Goal: Obtain resource: Download file/media

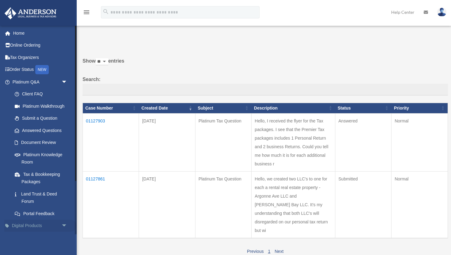
click at [32, 226] on link "Digital Products arrow_drop_down" at bounding box center [40, 226] width 72 height 12
click at [63, 226] on span "arrow_drop_down" at bounding box center [67, 226] width 12 height 13
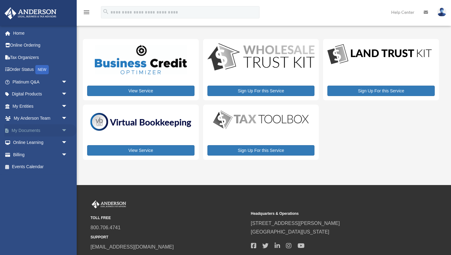
click at [65, 131] on span "arrow_drop_down" at bounding box center [67, 130] width 12 height 13
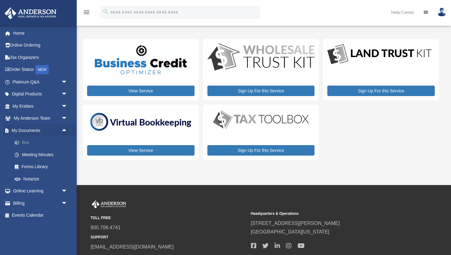
click at [42, 142] on link "Box" at bounding box center [43, 142] width 68 height 12
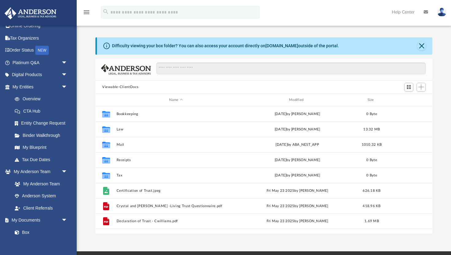
scroll to position [21, 0]
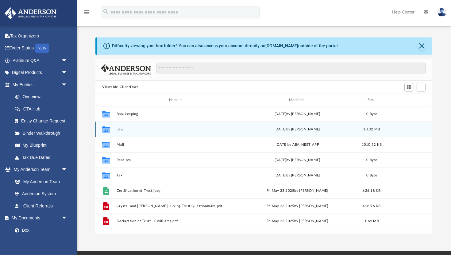
click at [123, 126] on div "Collaborated Folder Law [DATE] by [PERSON_NAME] 13.32 MB" at bounding box center [263, 128] width 337 height 15
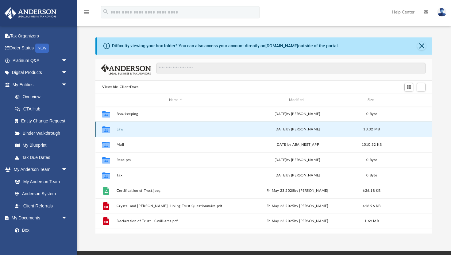
click at [120, 130] on button "Law" at bounding box center [176, 129] width 119 height 4
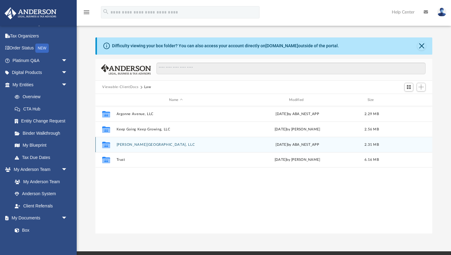
click at [128, 144] on button "[PERSON_NAME][GEOGRAPHIC_DATA], LLC" at bounding box center [176, 145] width 119 height 4
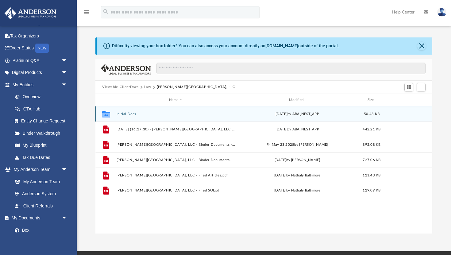
click at [122, 113] on button "Initial Docs" at bounding box center [176, 114] width 119 height 4
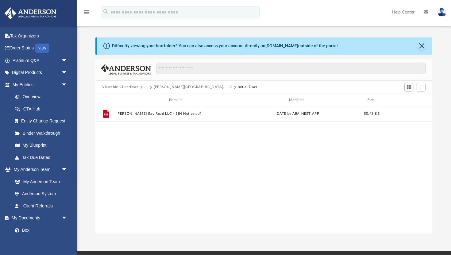
click at [171, 87] on button "[PERSON_NAME][GEOGRAPHIC_DATA], LLC" at bounding box center [193, 87] width 78 height 6
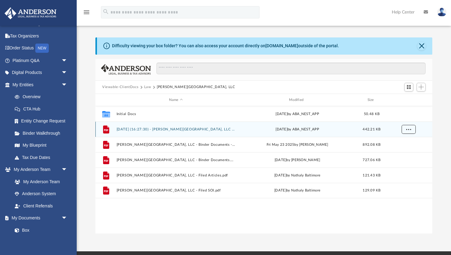
click at [410, 130] on span "More options" at bounding box center [408, 129] width 5 height 3
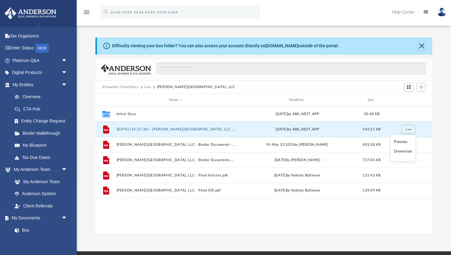
click at [445, 99] on div "Difficulty viewing your box folder? You can also access your account directly o…" at bounding box center [264, 135] width 374 height 196
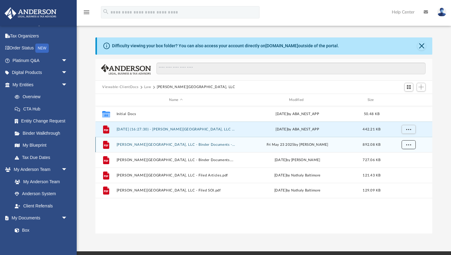
click at [404, 145] on button "More options" at bounding box center [408, 144] width 14 height 9
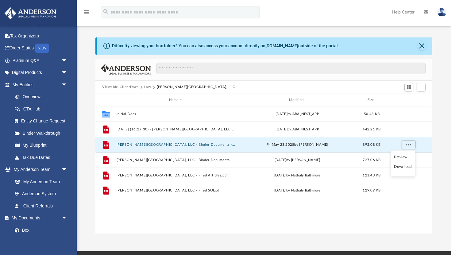
click at [447, 131] on div "Difficulty viewing your box folder? You can also access your account directly o…" at bounding box center [264, 135] width 374 height 196
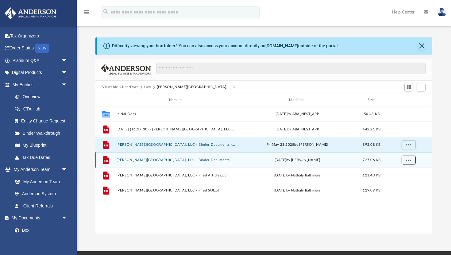
click at [407, 160] on span "More options" at bounding box center [408, 159] width 5 height 3
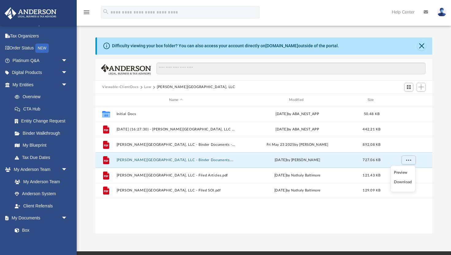
click at [444, 164] on div "Difficulty viewing your box folder? You can also access your account directly o…" at bounding box center [264, 135] width 374 height 196
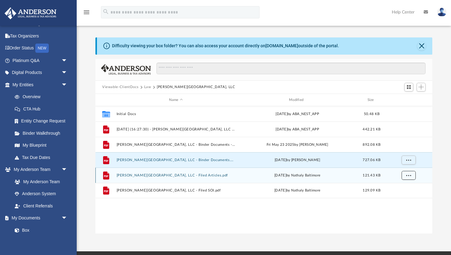
click at [408, 175] on span "More options" at bounding box center [408, 175] width 5 height 3
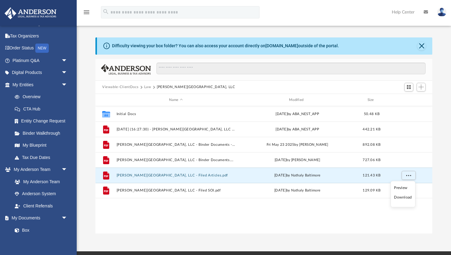
click at [440, 169] on div "Difficulty viewing your box folder? You can also access your account directly o…" at bounding box center [264, 135] width 374 height 196
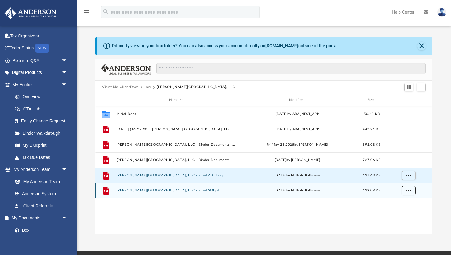
click at [408, 190] on span "More options" at bounding box center [408, 190] width 5 height 3
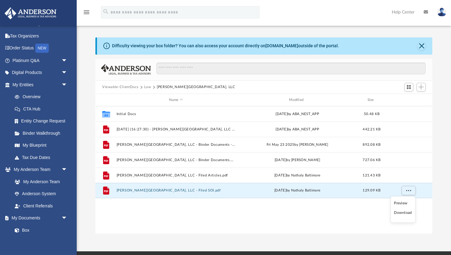
click at [442, 173] on div "Difficulty viewing your box folder? You can also access your account directly o…" at bounding box center [264, 135] width 374 height 196
click at [147, 86] on button "Law" at bounding box center [147, 87] width 7 height 6
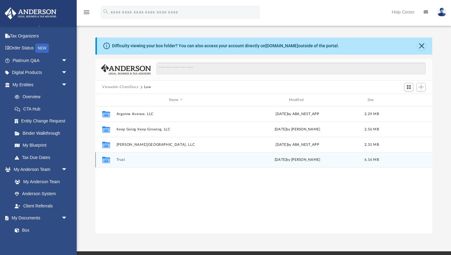
click at [117, 159] on button "Trust" at bounding box center [176, 160] width 119 height 4
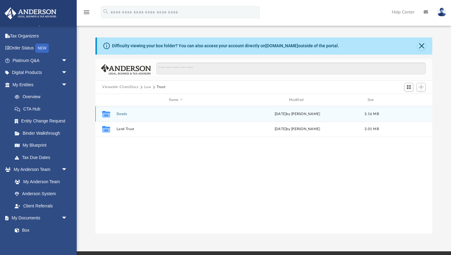
click at [124, 115] on button "Deeds" at bounding box center [176, 114] width 119 height 4
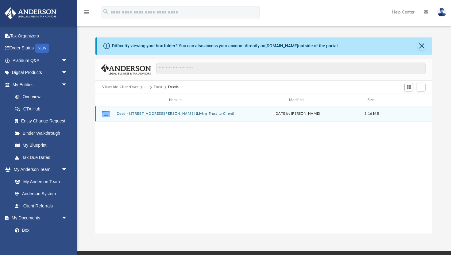
click at [155, 114] on button "Deed - [STREET_ADDRESS][PERSON_NAME] (Living Trust to Client)" at bounding box center [176, 114] width 119 height 4
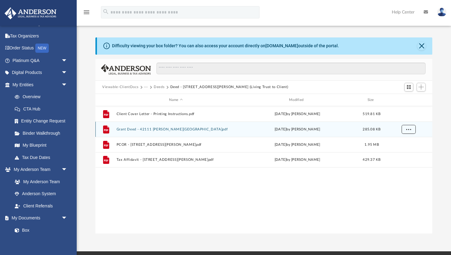
click at [409, 129] on span "More options" at bounding box center [408, 129] width 5 height 3
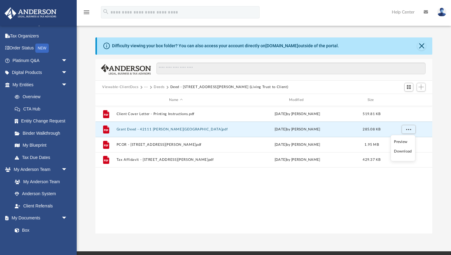
click at [338, 207] on div "File Client Cover Letter - Printing Instructions.pdf [DATE] by [PERSON_NAME] 51…" at bounding box center [263, 169] width 337 height 127
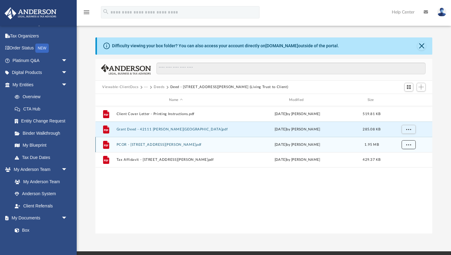
click at [405, 144] on button "More options" at bounding box center [408, 144] width 14 height 9
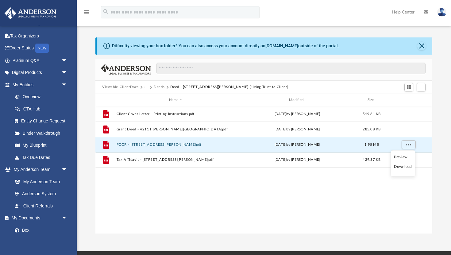
click at [348, 197] on div "File Client Cover Letter - Printing Instructions.pdf [DATE] by [PERSON_NAME] 51…" at bounding box center [263, 169] width 337 height 127
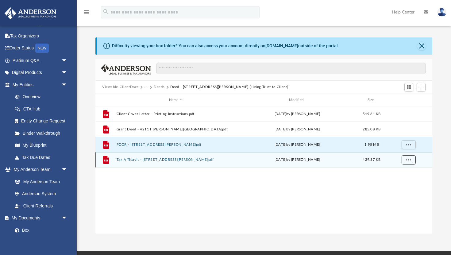
click at [408, 161] on span "More options" at bounding box center [408, 159] width 5 height 3
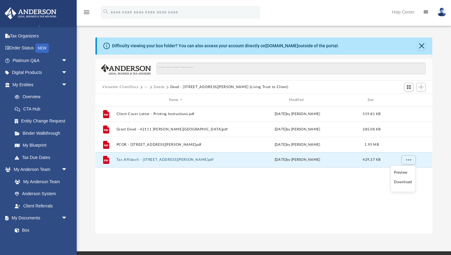
click at [325, 196] on div "File Client Cover Letter - Printing Instructions.pdf [DATE] by [PERSON_NAME] 51…" at bounding box center [263, 169] width 337 height 127
